Goal: Transaction & Acquisition: Purchase product/service

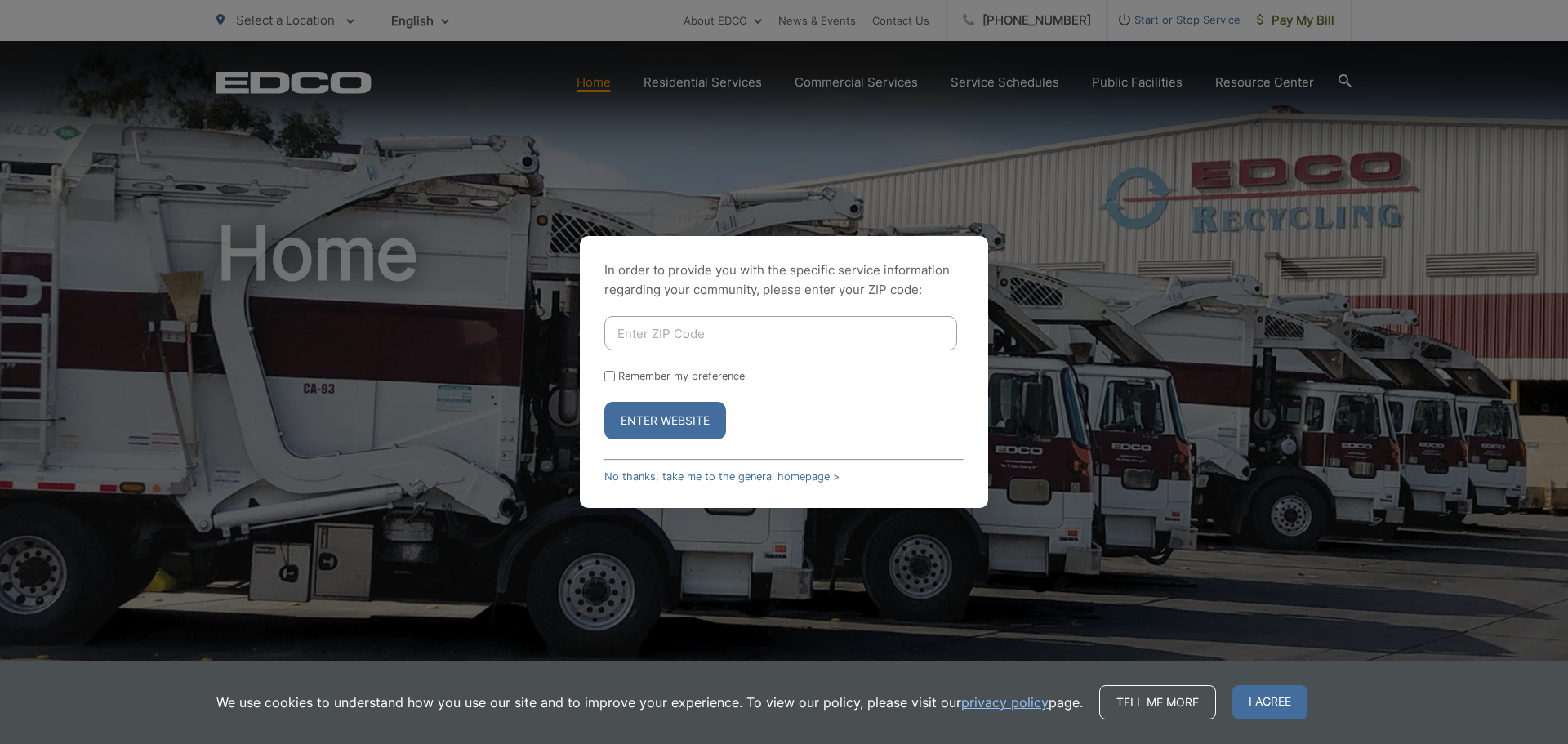
click at [793, 329] on input "Enter ZIP Code" at bounding box center [780, 333] width 353 height 35
type input "92067"
click at [692, 421] on button "Enter Website" at bounding box center [665, 421] width 122 height 38
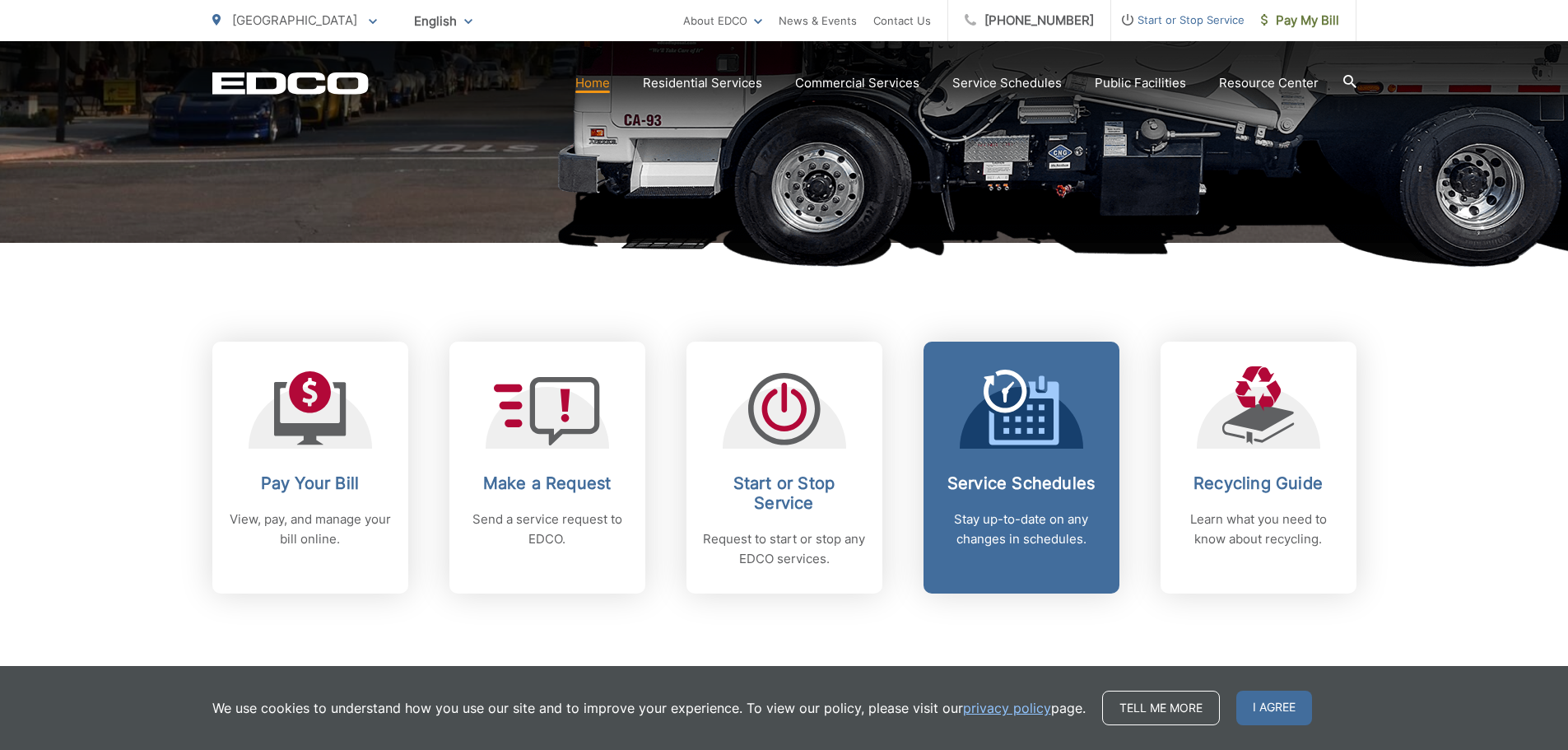
scroll to position [494, 0]
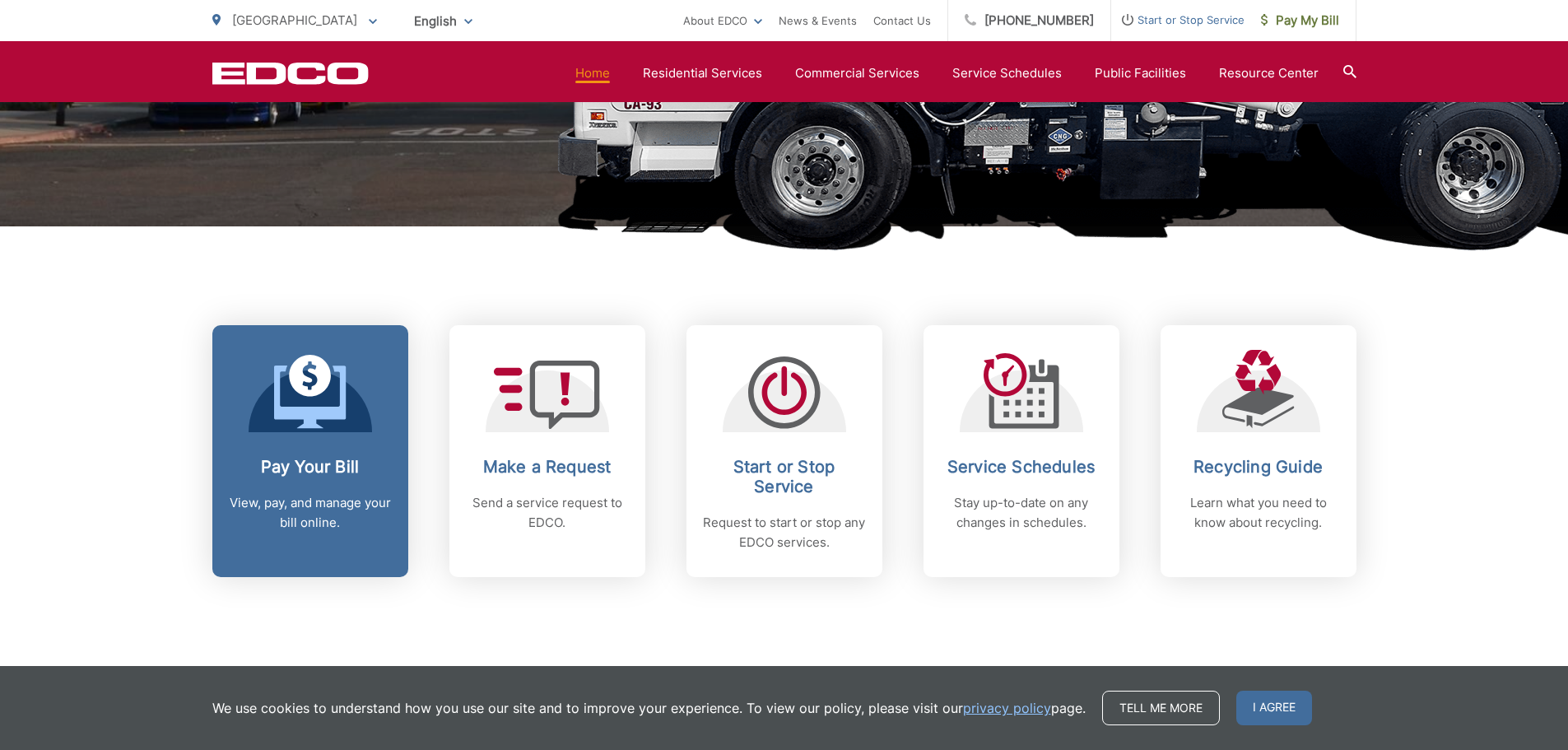
click at [322, 481] on div "Pay Your Bill View, pay, and manage your bill online." at bounding box center [310, 494] width 163 height 75
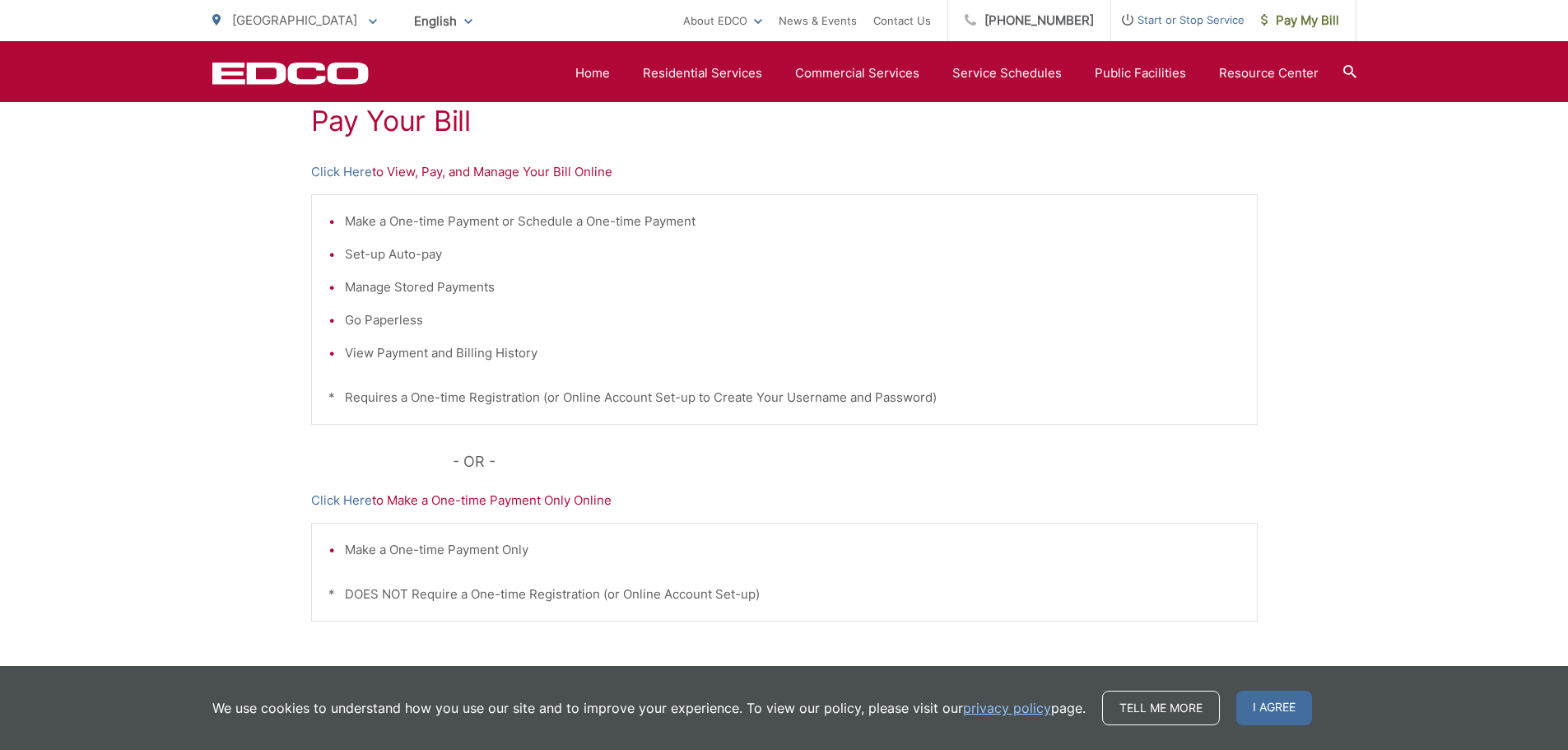
scroll to position [329, 0]
click at [1005, 566] on div "Make a One-time Payment Only * DOES NOT Require a One-time Registration (or Onl…" at bounding box center [784, 566] width 946 height 99
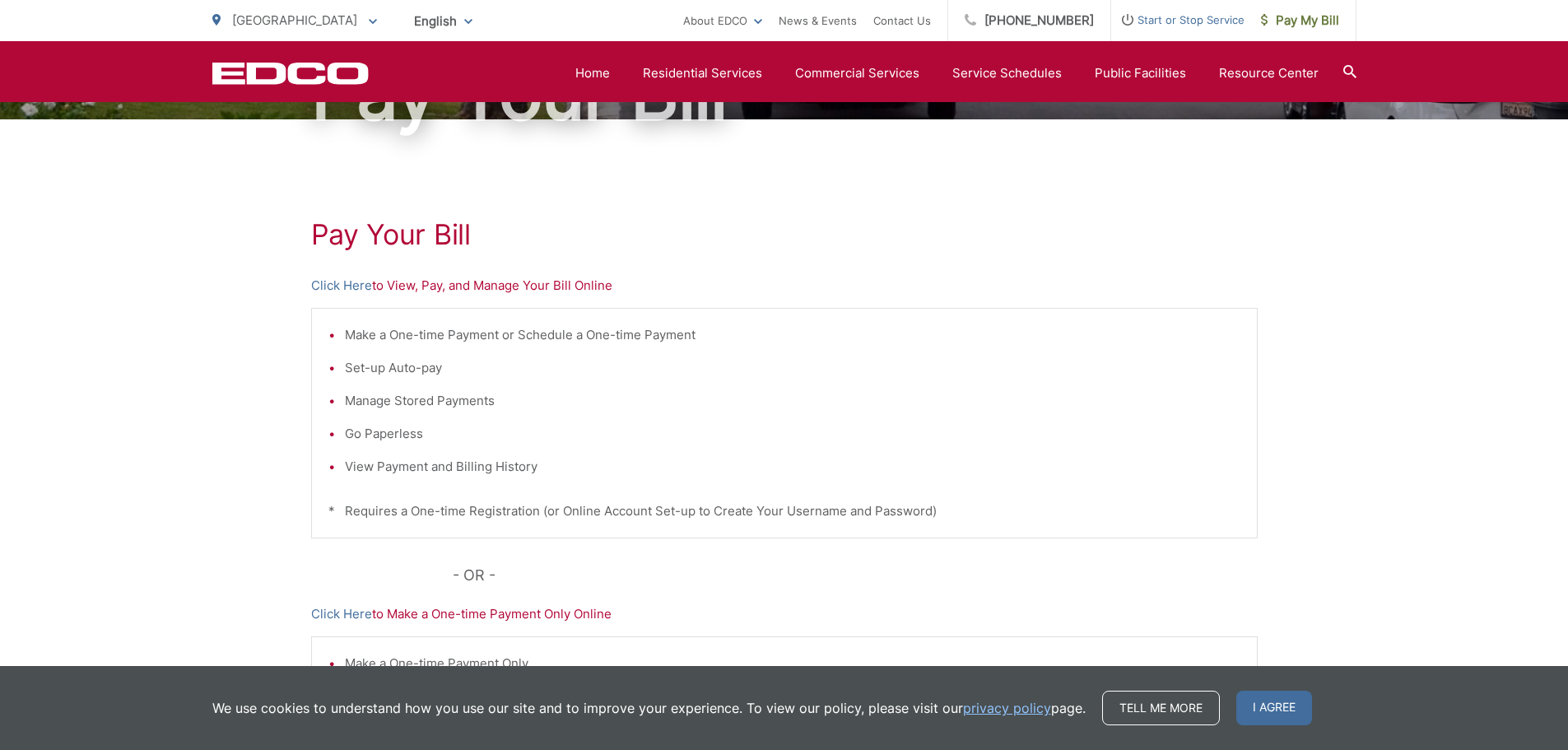
scroll to position [164, 0]
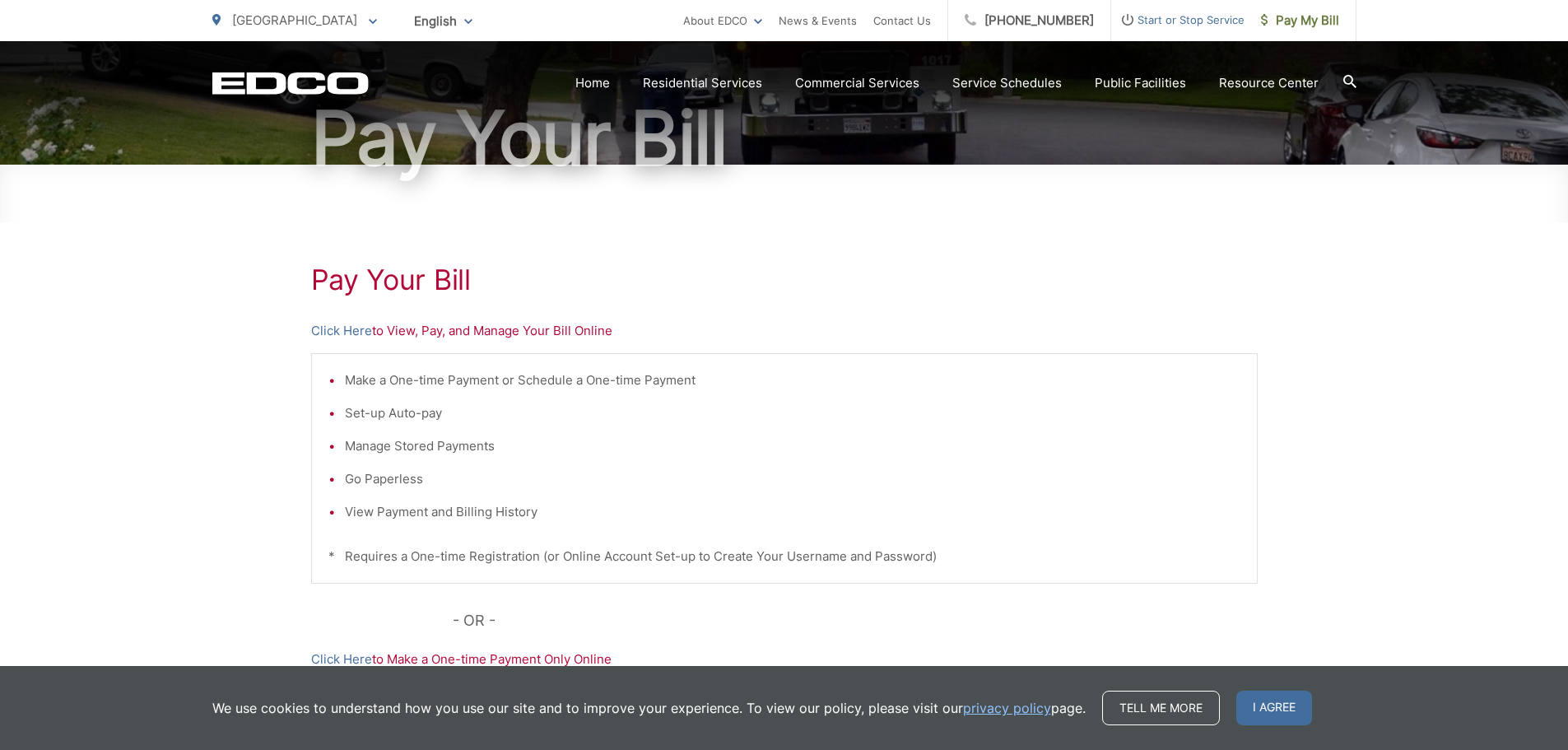
click at [373, 509] on li "View Payment and Billing History" at bounding box center [793, 512] width 896 height 20
click at [351, 331] on link "Click Here" at bounding box center [341, 331] width 61 height 20
